Goal: Information Seeking & Learning: Check status

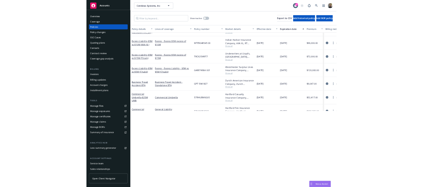
scroll to position [372, 0]
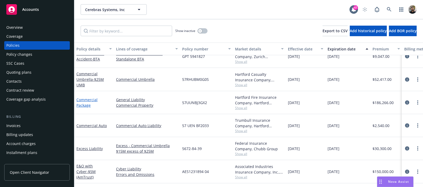
click at [90, 99] on link "Commercial Package" at bounding box center [86, 102] width 21 height 11
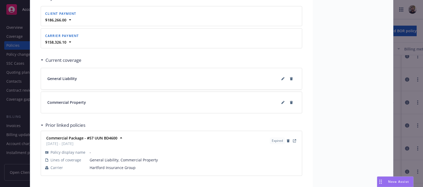
scroll to position [620, 0]
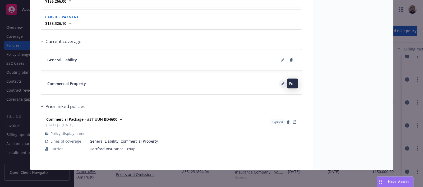
click at [281, 83] on icon at bounding box center [282, 83] width 3 height 3
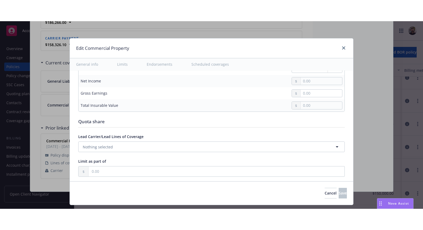
scroll to position [2137, 0]
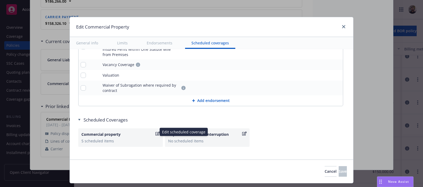
click at [122, 138] on div "5 scheduled items" at bounding box center [120, 141] width 78 height 6
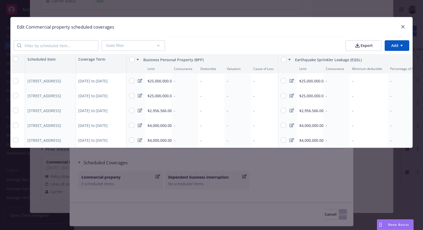
scroll to position [578, 0]
click at [404, 28] on icon "close" at bounding box center [403, 26] width 3 height 3
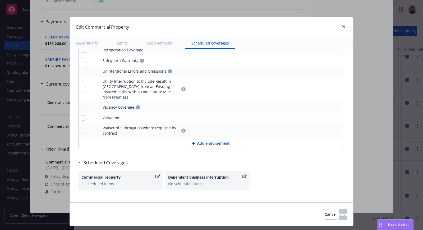
click at [129, 174] on div "Commercial property" at bounding box center [117, 177] width 73 height 6
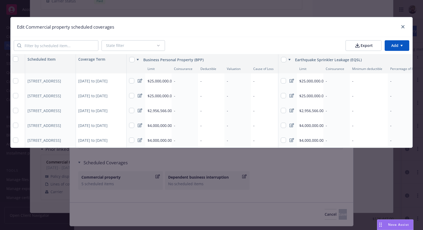
click at [141, 81] on icon at bounding box center [140, 81] width 4 height 4
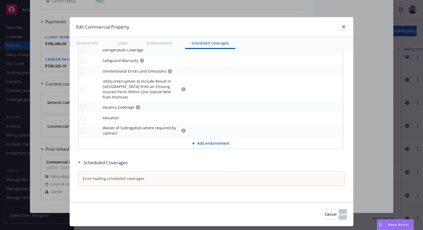
scroll to position [2091, 0]
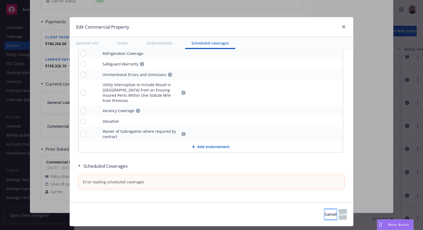
click at [325, 187] on button "Cancel" at bounding box center [331, 214] width 12 height 11
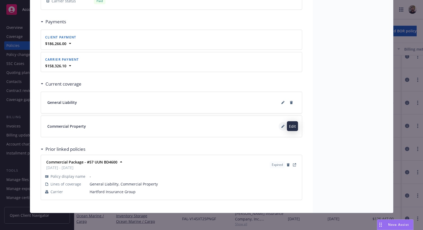
click at [282, 127] on button at bounding box center [283, 126] width 8 height 8
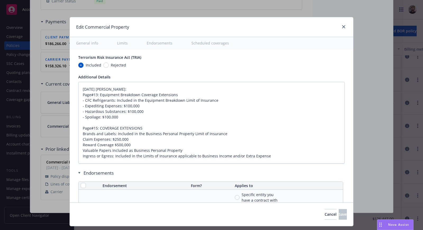
scroll to position [2094, 0]
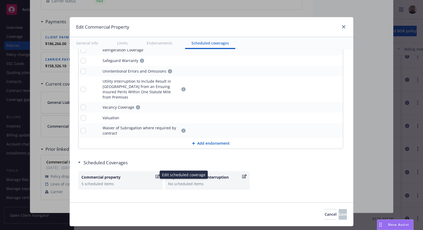
click at [120, 181] on div "5 scheduled items" at bounding box center [120, 184] width 78 height 6
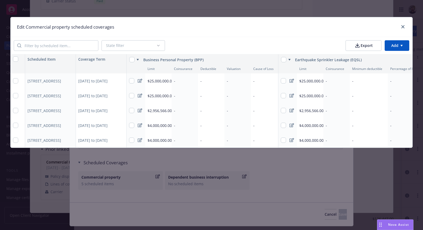
click at [141, 80] on icon at bounding box center [140, 81] width 4 height 4
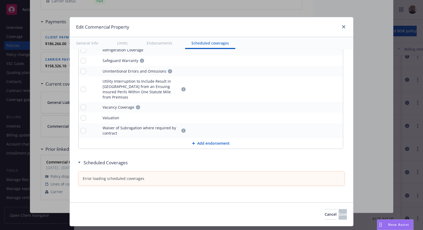
scroll to position [2091, 0]
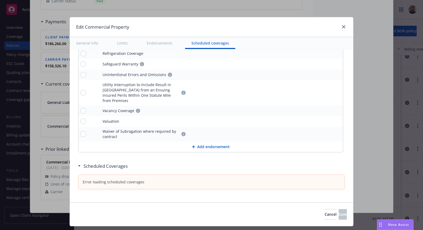
type textarea "x"
